Goal: Task Accomplishment & Management: Use online tool/utility

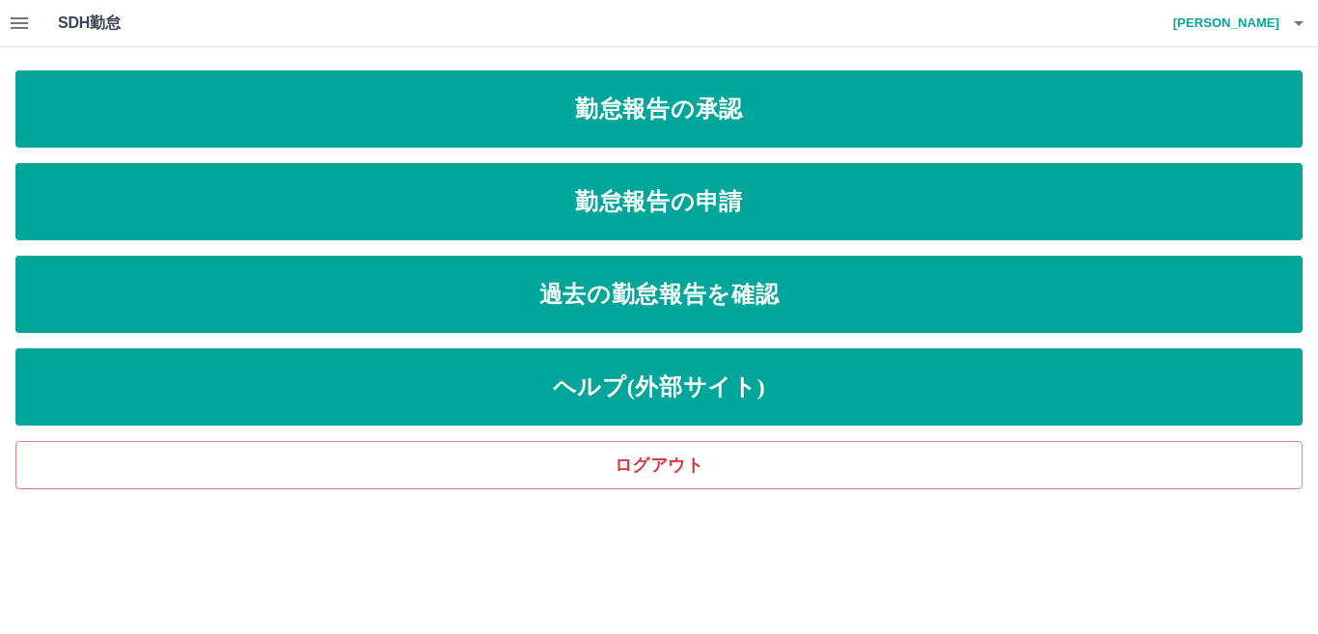
click at [5, 26] on button "button" at bounding box center [19, 23] width 39 height 46
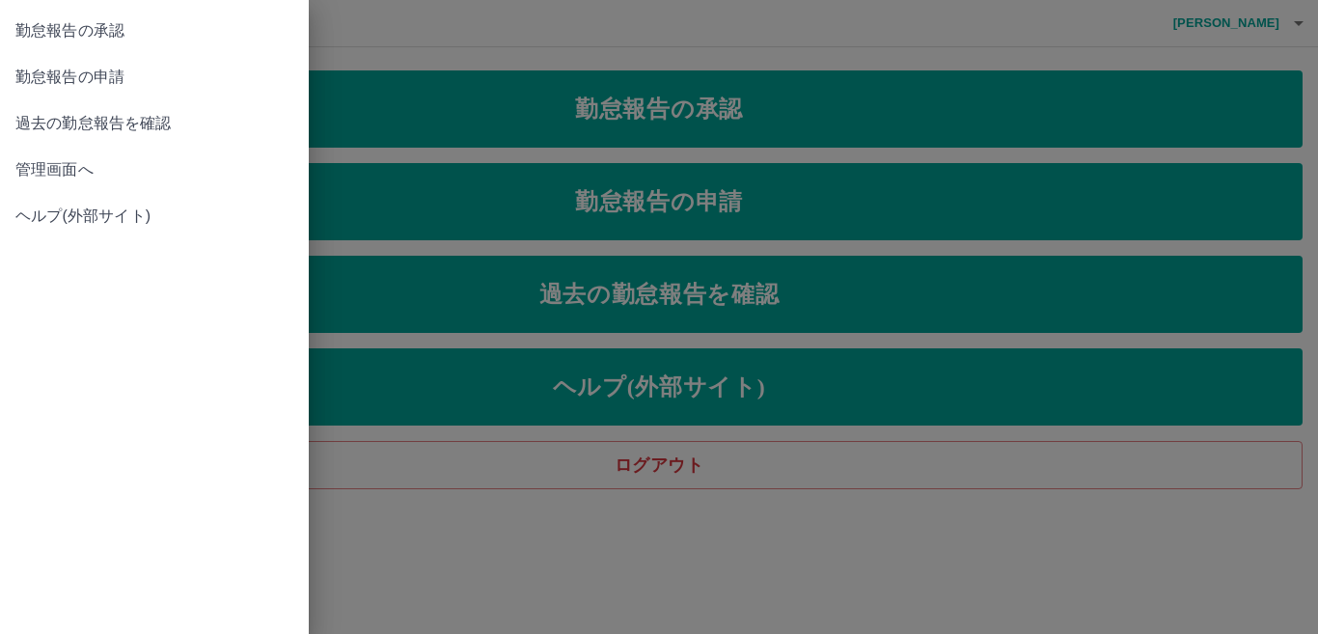
click at [91, 178] on span "管理画面へ" at bounding box center [154, 169] width 278 height 23
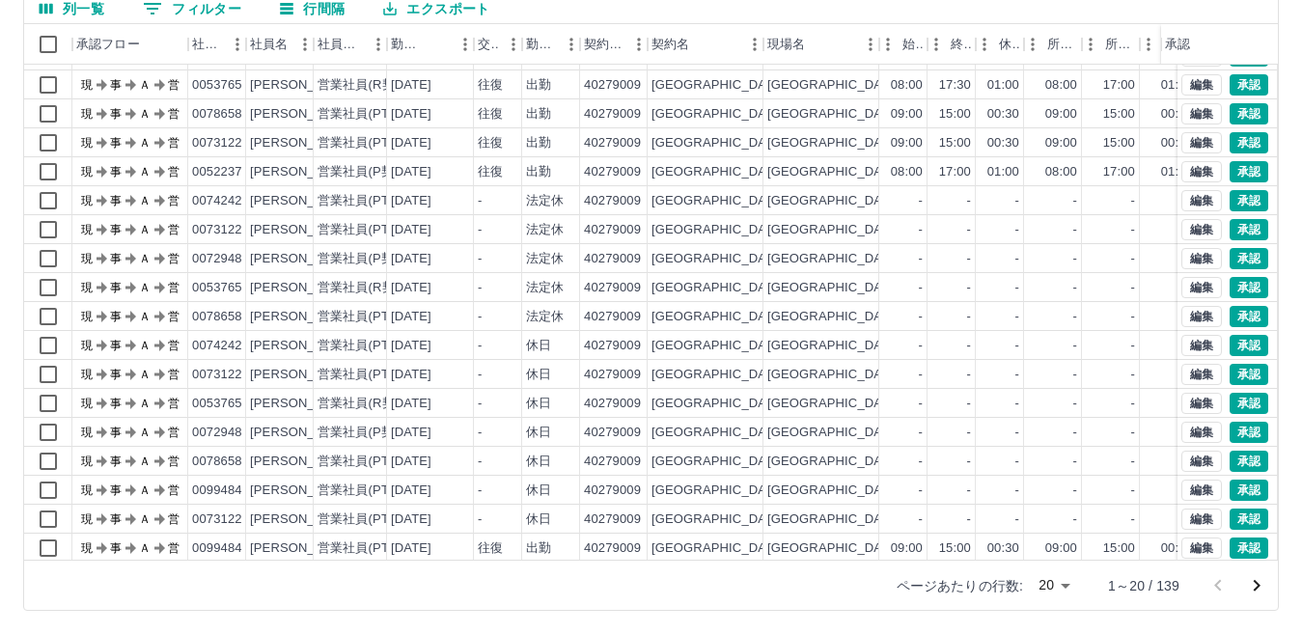
scroll to position [100, 0]
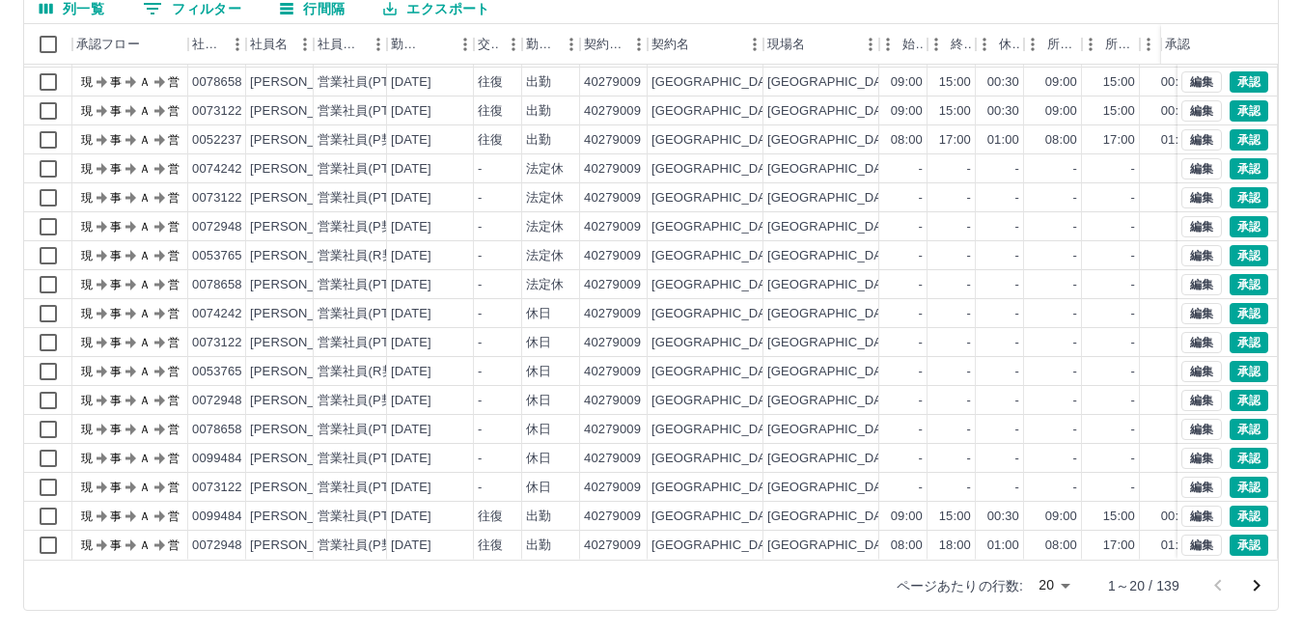
click at [1069, 581] on body "SDH勤怠 [PERSON_NAME]実績承認 前月 [DATE] 次月 今月 月選択 承認モード 削除モード 一括承認 列一覧 0 フィルター 行間隔 エク…" at bounding box center [651, 226] width 1302 height 815
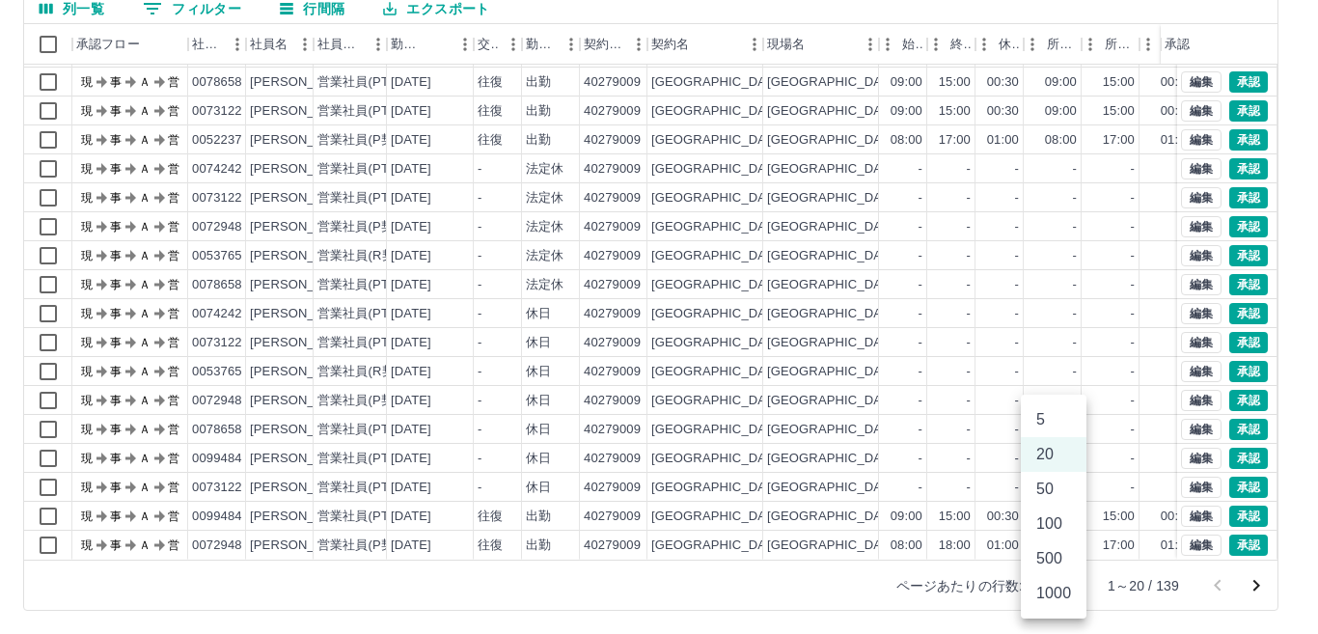
click at [1056, 561] on li "500" at bounding box center [1054, 558] width 66 height 35
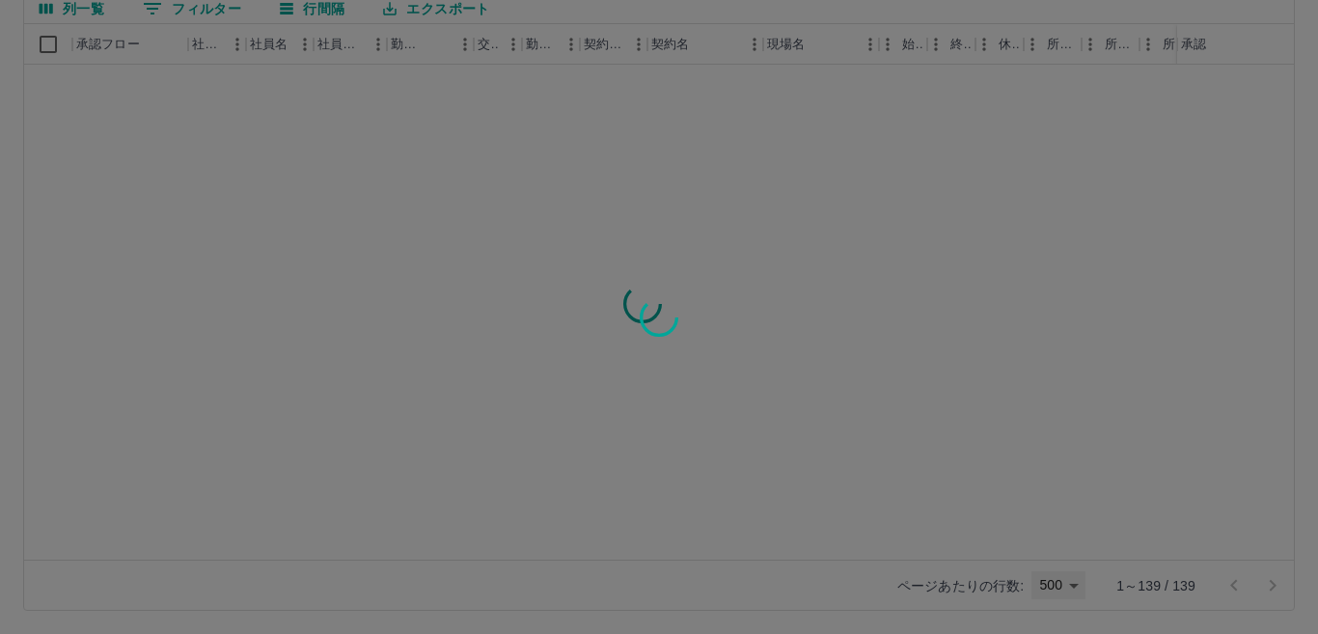
type input "***"
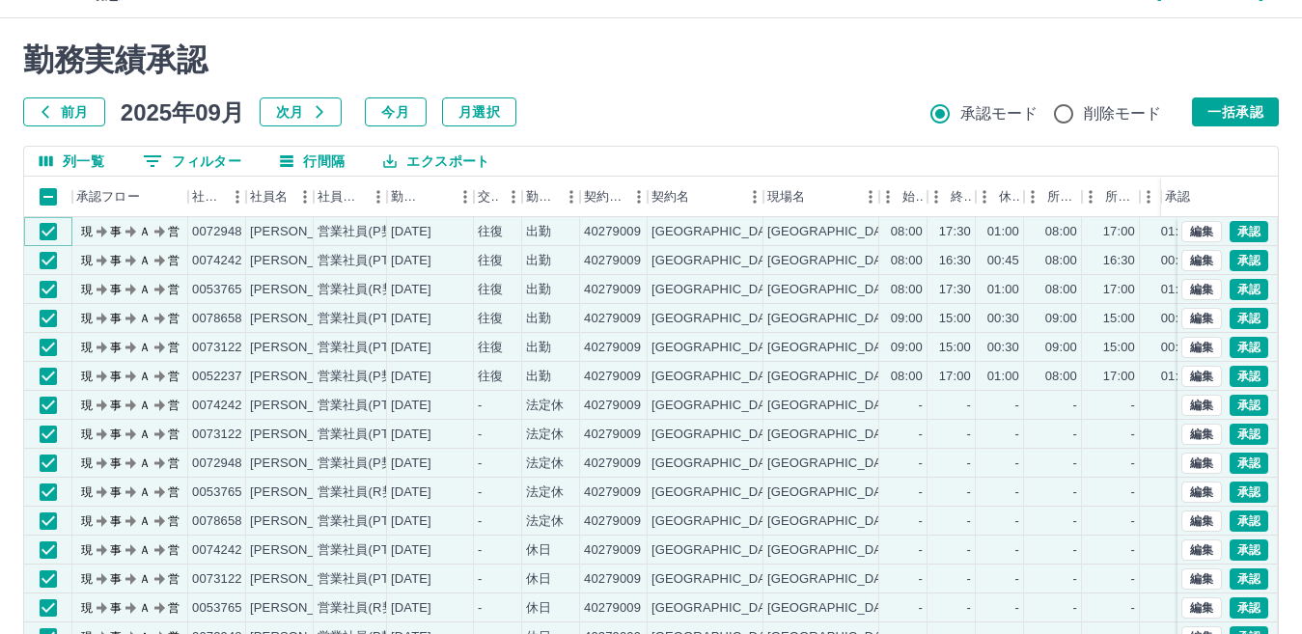
scroll to position [0, 0]
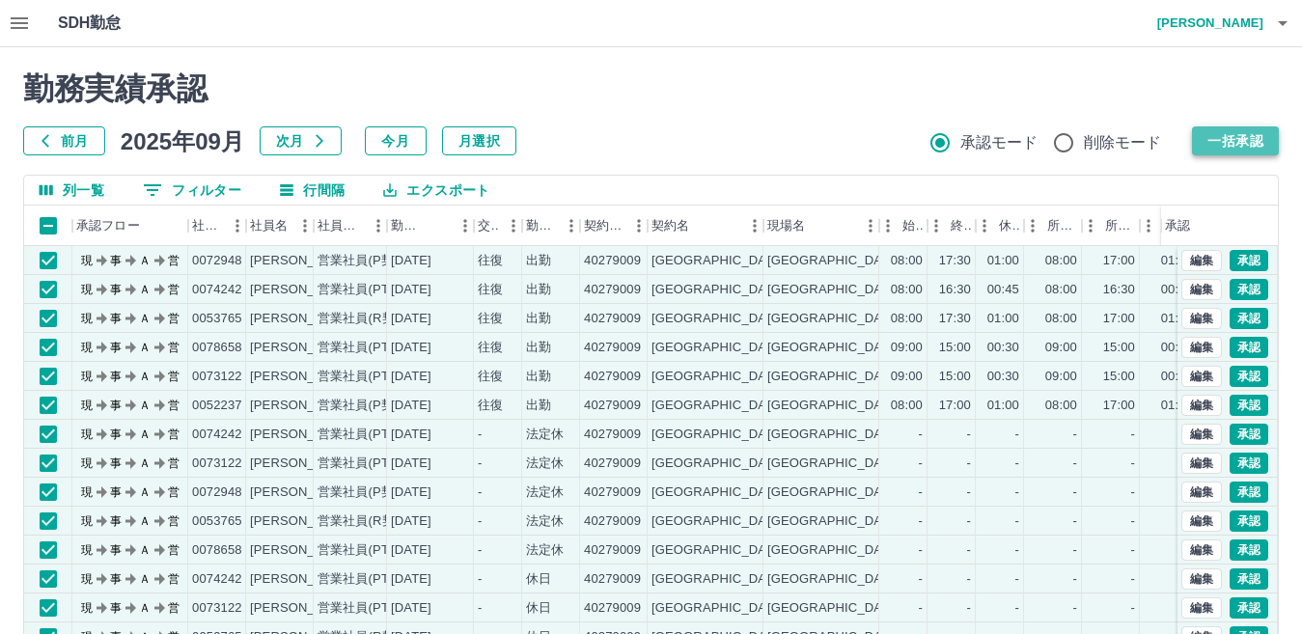
click at [1226, 148] on button "一括承認" at bounding box center [1235, 140] width 87 height 29
